Goal: Information Seeking & Learning: Understand process/instructions

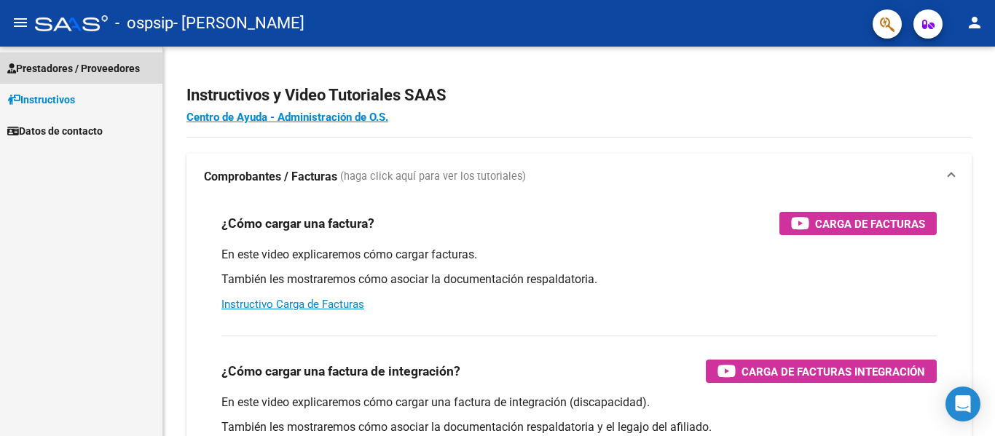
click at [114, 74] on span "Prestadores / Proveedores" at bounding box center [73, 68] width 133 height 16
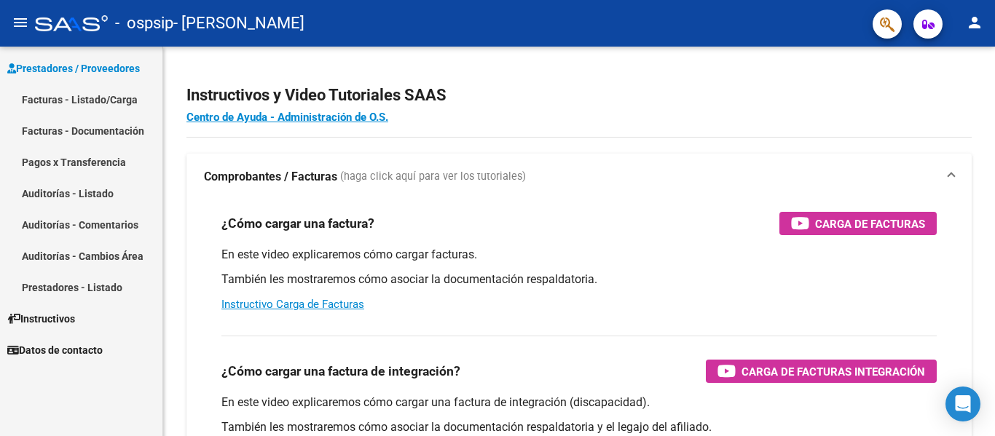
click at [120, 103] on link "Facturas - Listado/Carga" at bounding box center [81, 99] width 162 height 31
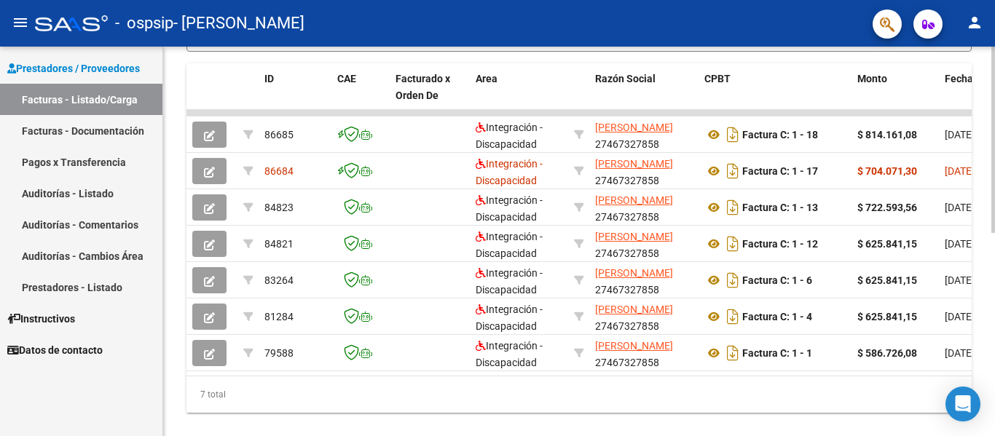
click at [983, 422] on div at bounding box center [993, 242] width 4 height 390
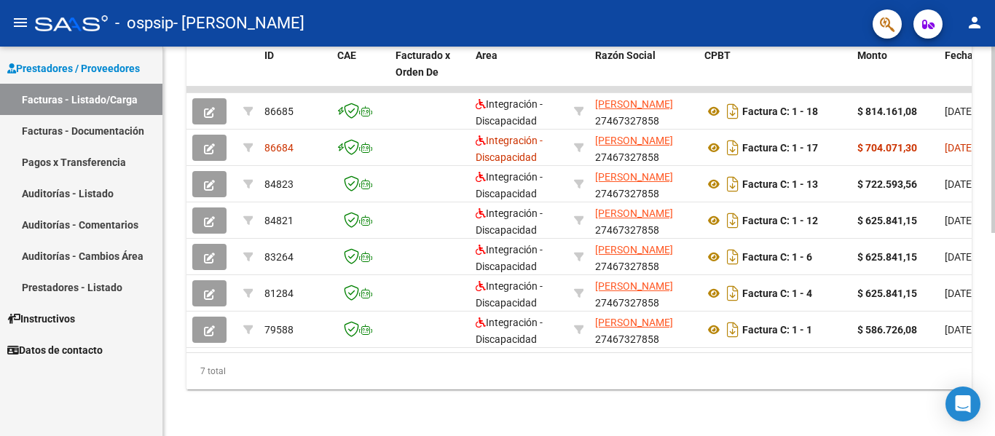
click at [983, 422] on div at bounding box center [993, 242] width 4 height 390
